Goal: Find specific page/section: Find specific page/section

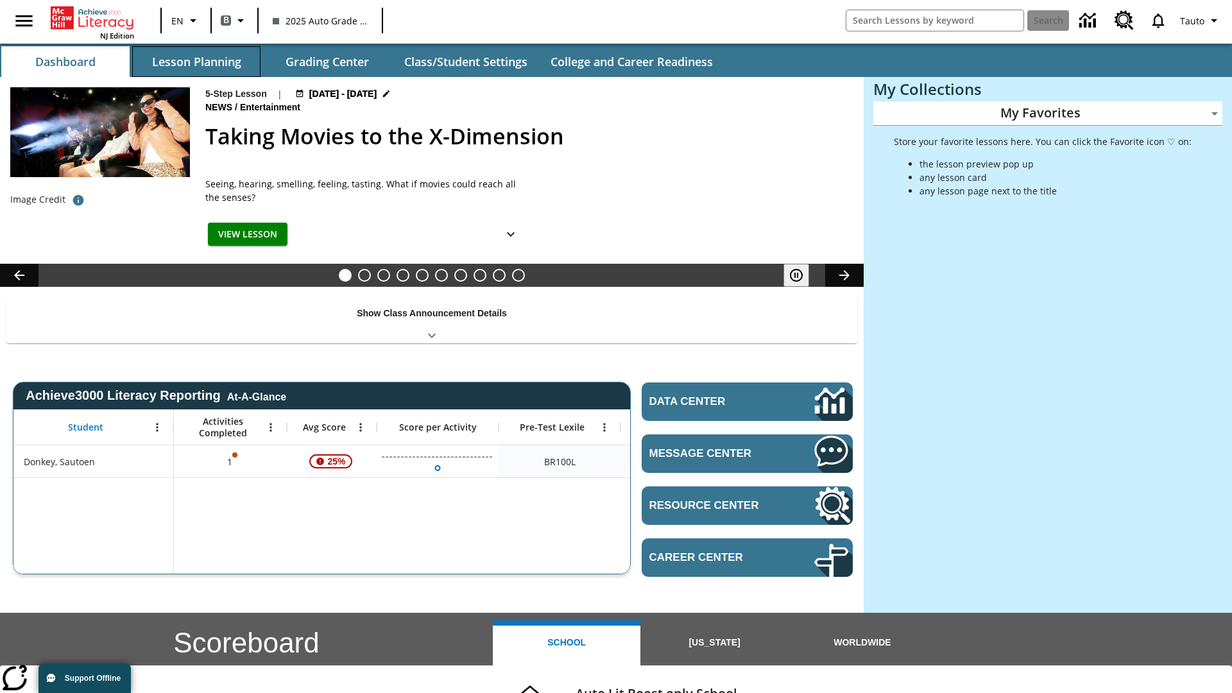
click at [196, 62] on button "Lesson Planning" at bounding box center [196, 61] width 128 height 31
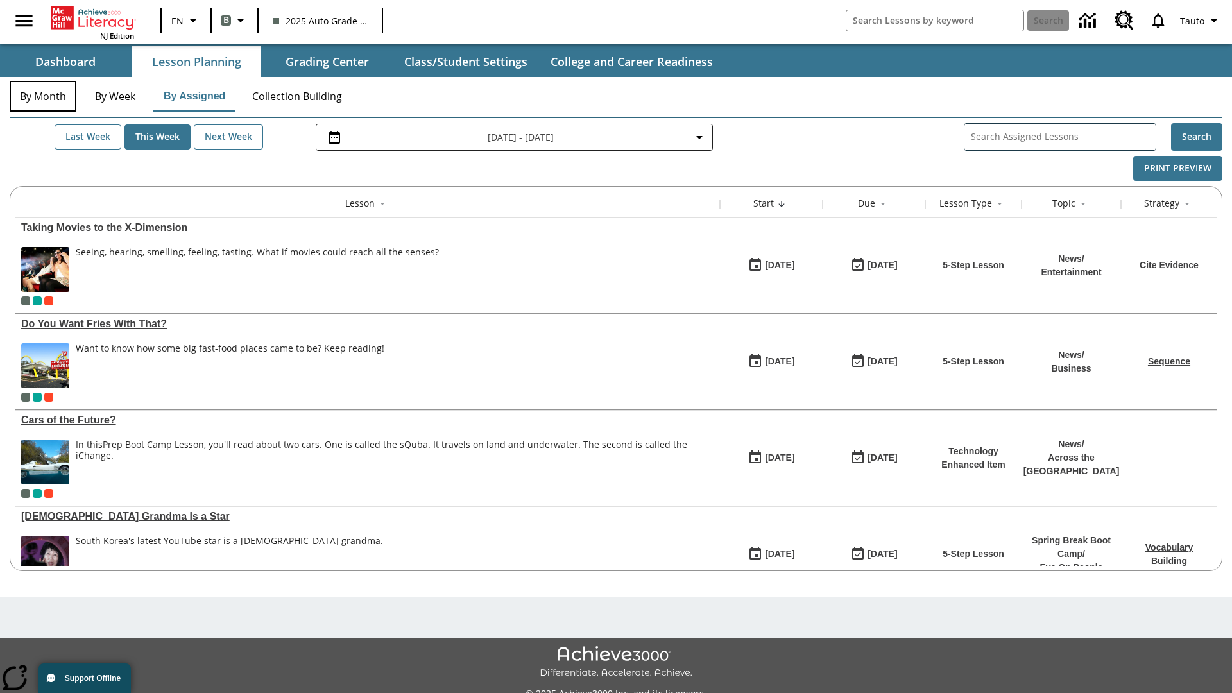
click at [43, 96] on button "By Month" at bounding box center [43, 96] width 67 height 31
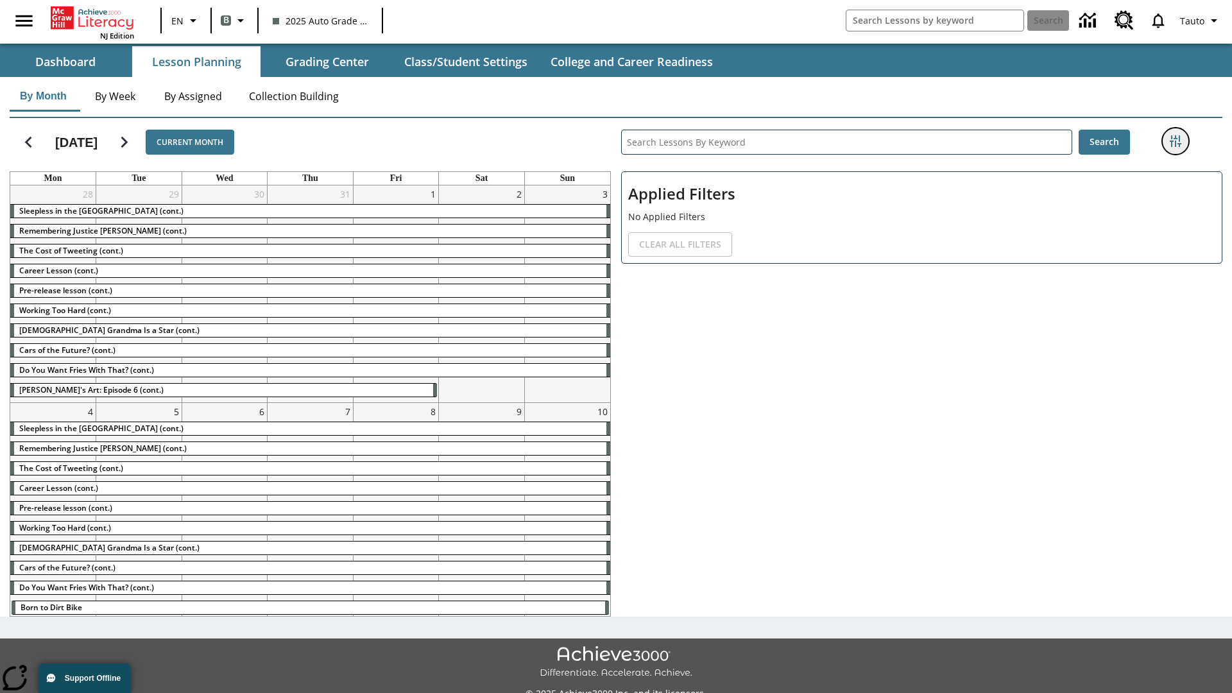
click at [1175, 141] on icon "Filters Side menu" at bounding box center [1176, 141] width 12 height 12
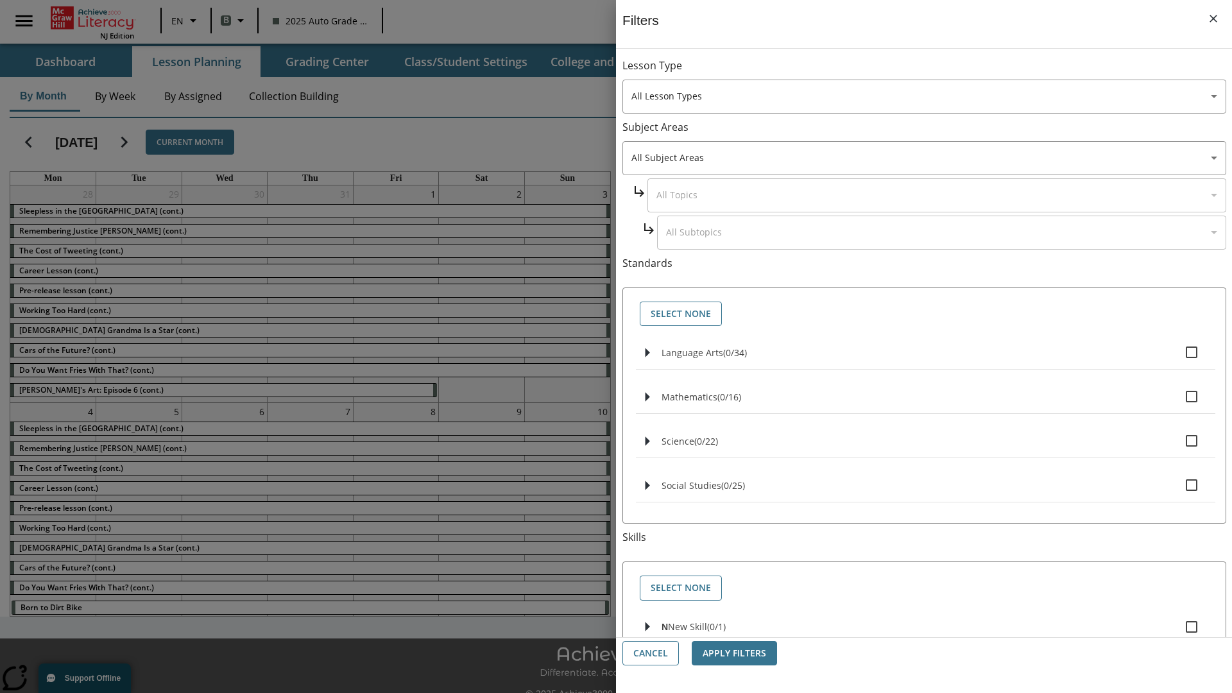
click at [924, 456] on body "Skip to main content NJ Edition EN B 2025 Auto Grade 1 B Search 0 Tauto Dashboa…" at bounding box center [616, 360] width 1232 height 721
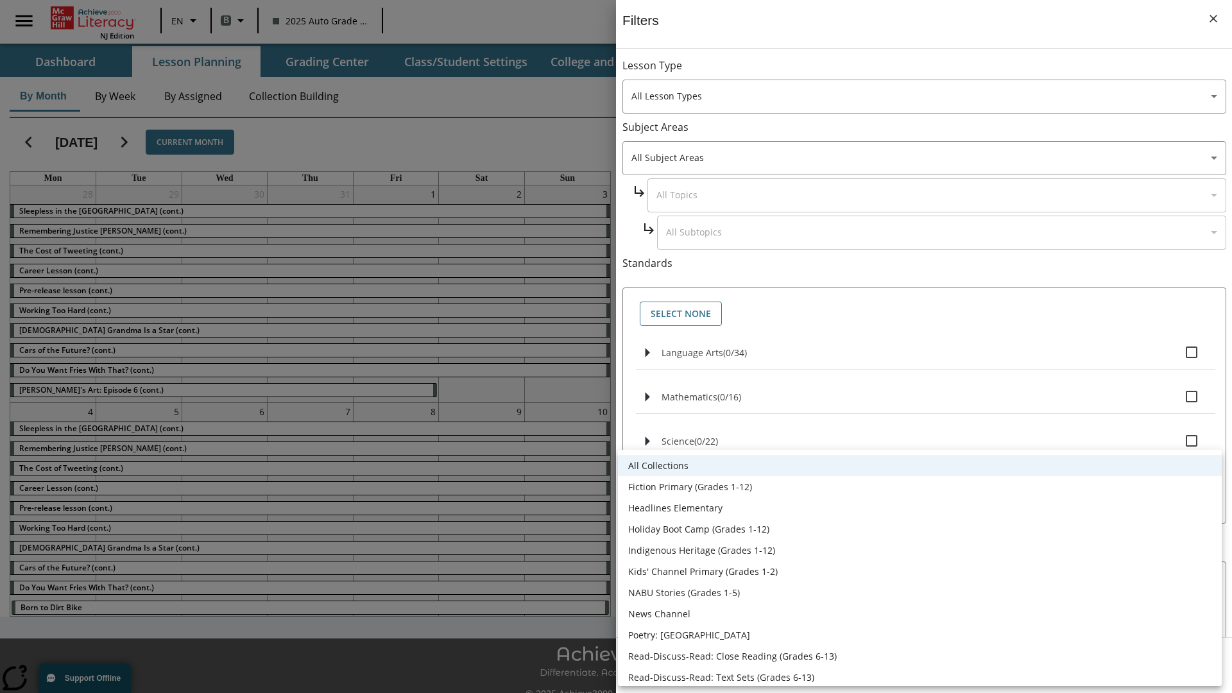
scroll to position [534, 0]
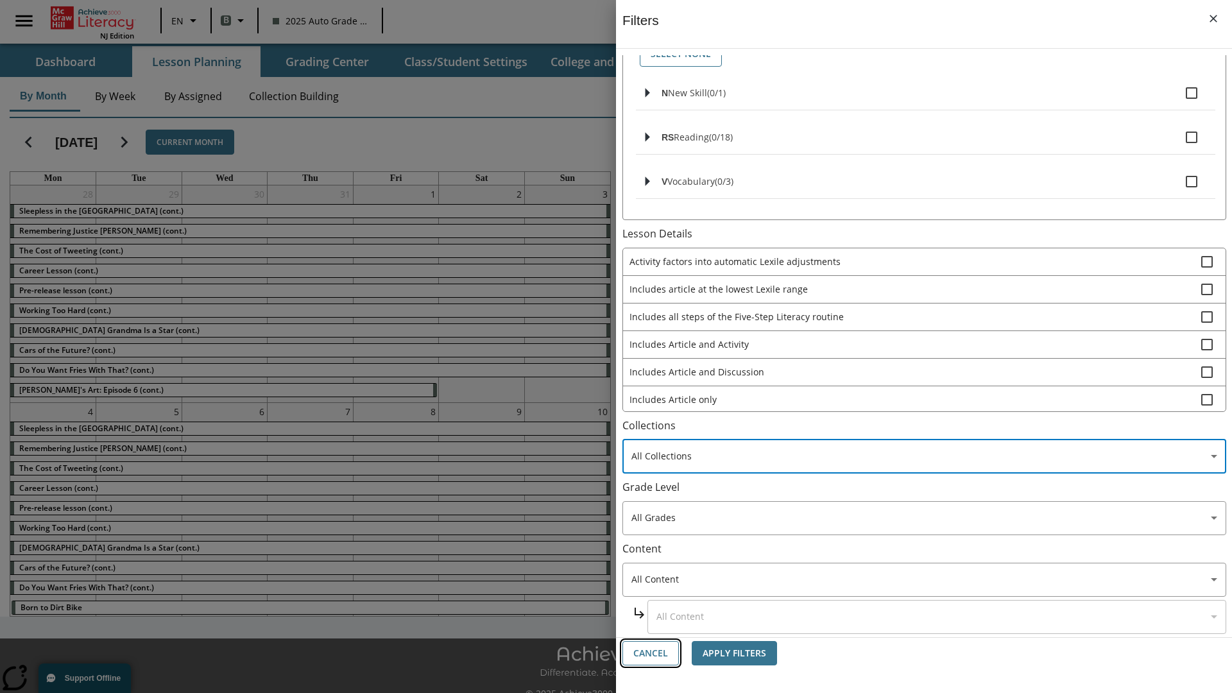
click at [651, 653] on button "Cancel" at bounding box center [650, 653] width 56 height 25
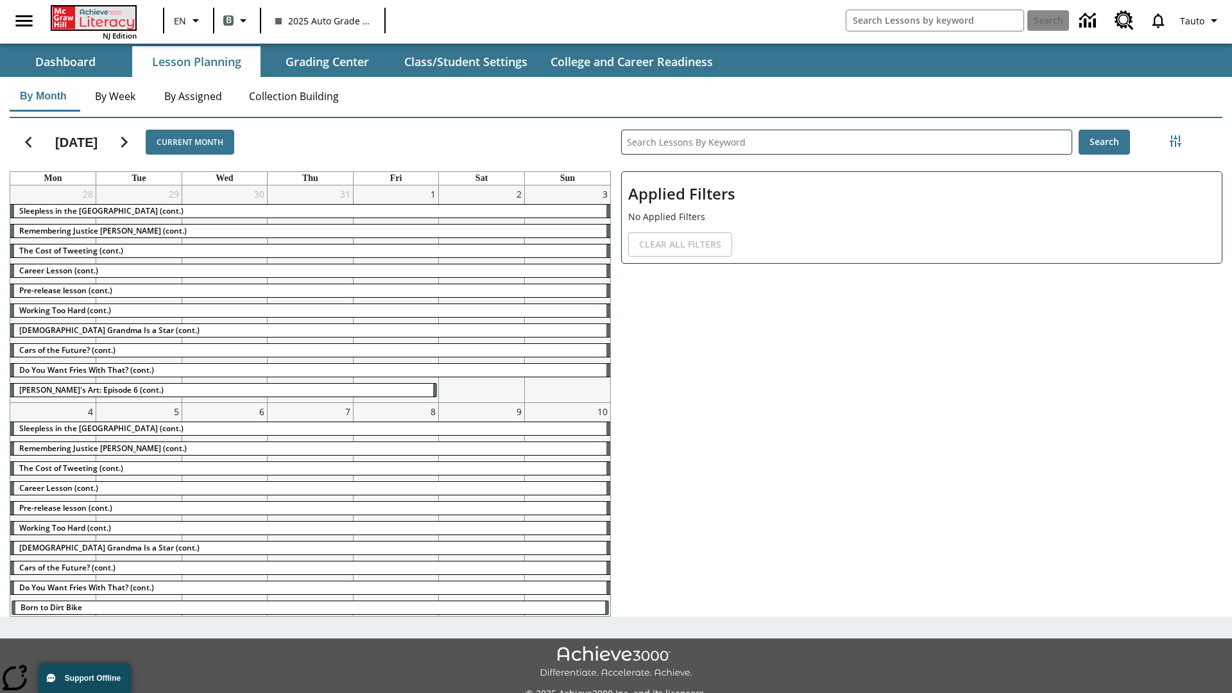
click at [92, 17] on icon "Home" at bounding box center [94, 17] width 85 height 23
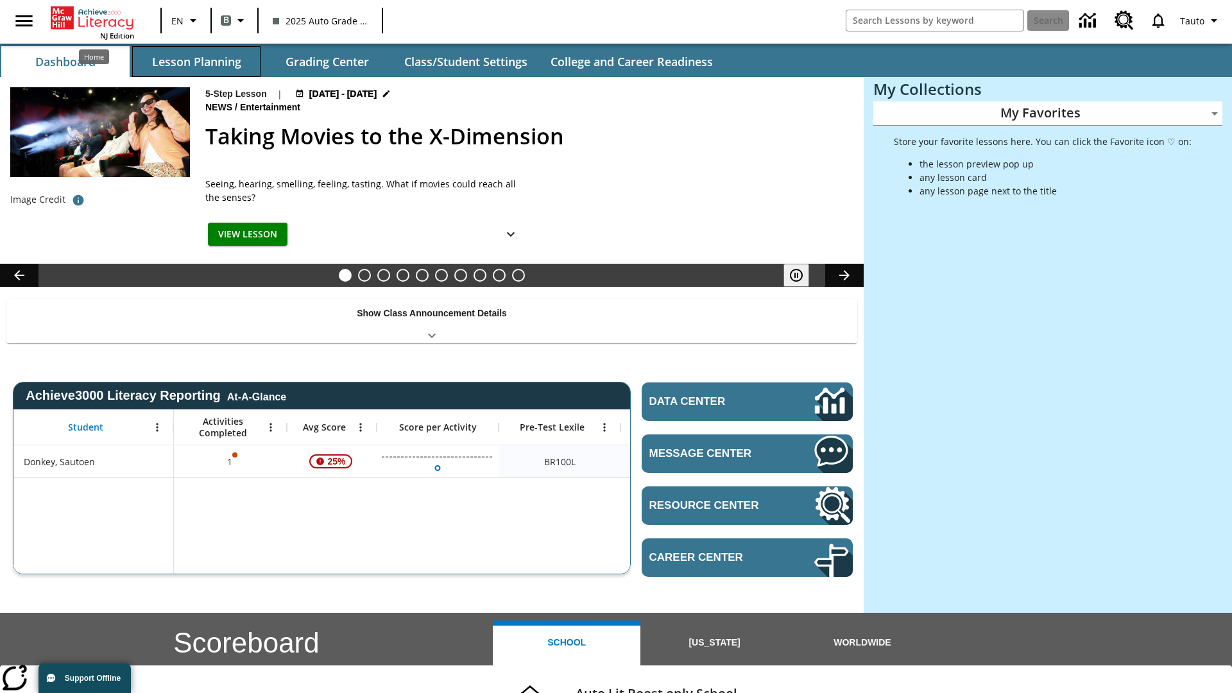
click at [196, 62] on button "Lesson Planning" at bounding box center [196, 61] width 128 height 31
